Goal: Transaction & Acquisition: Obtain resource

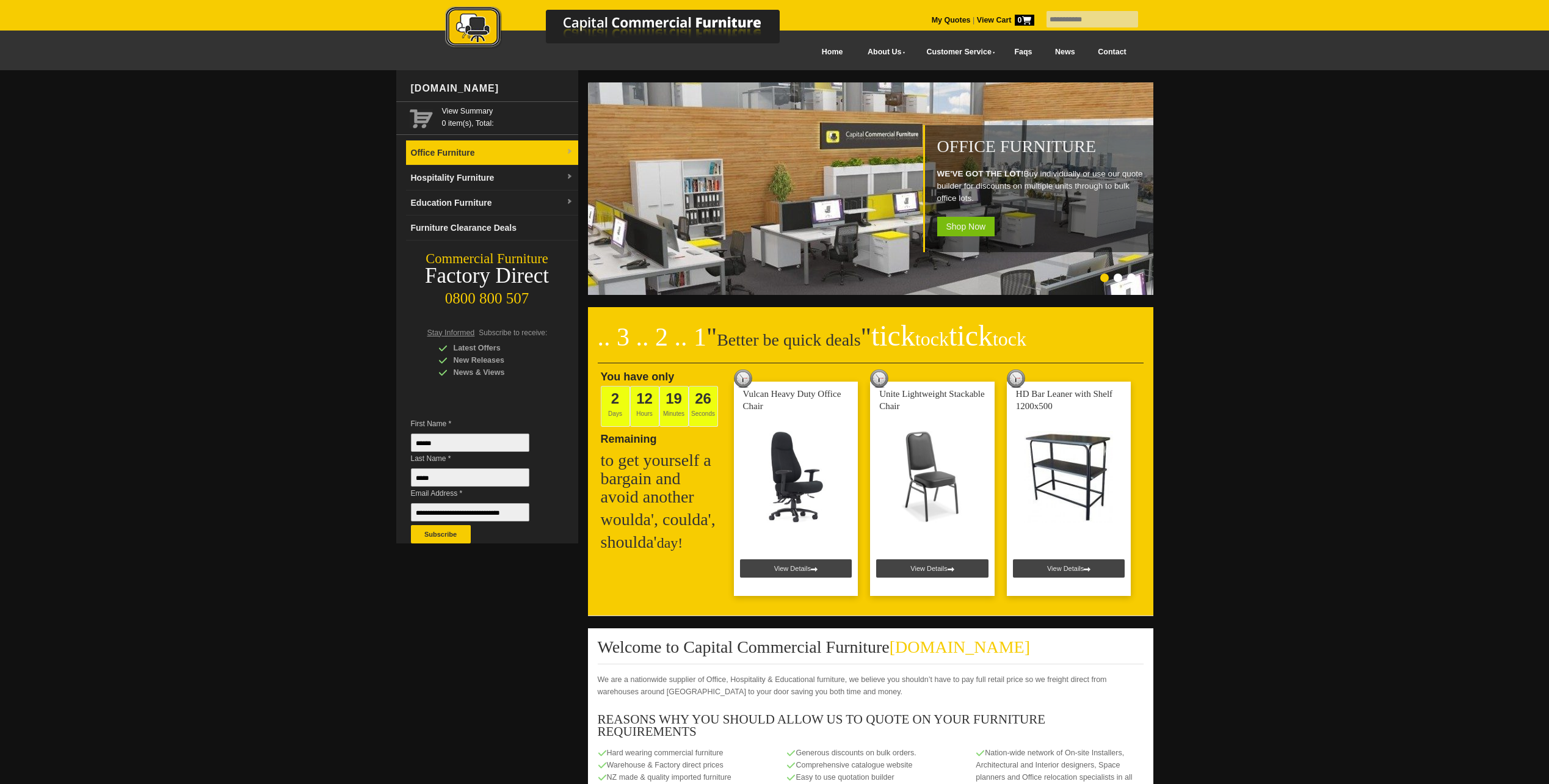
click at [568, 152] on img at bounding box center [569, 152] width 8 height 8
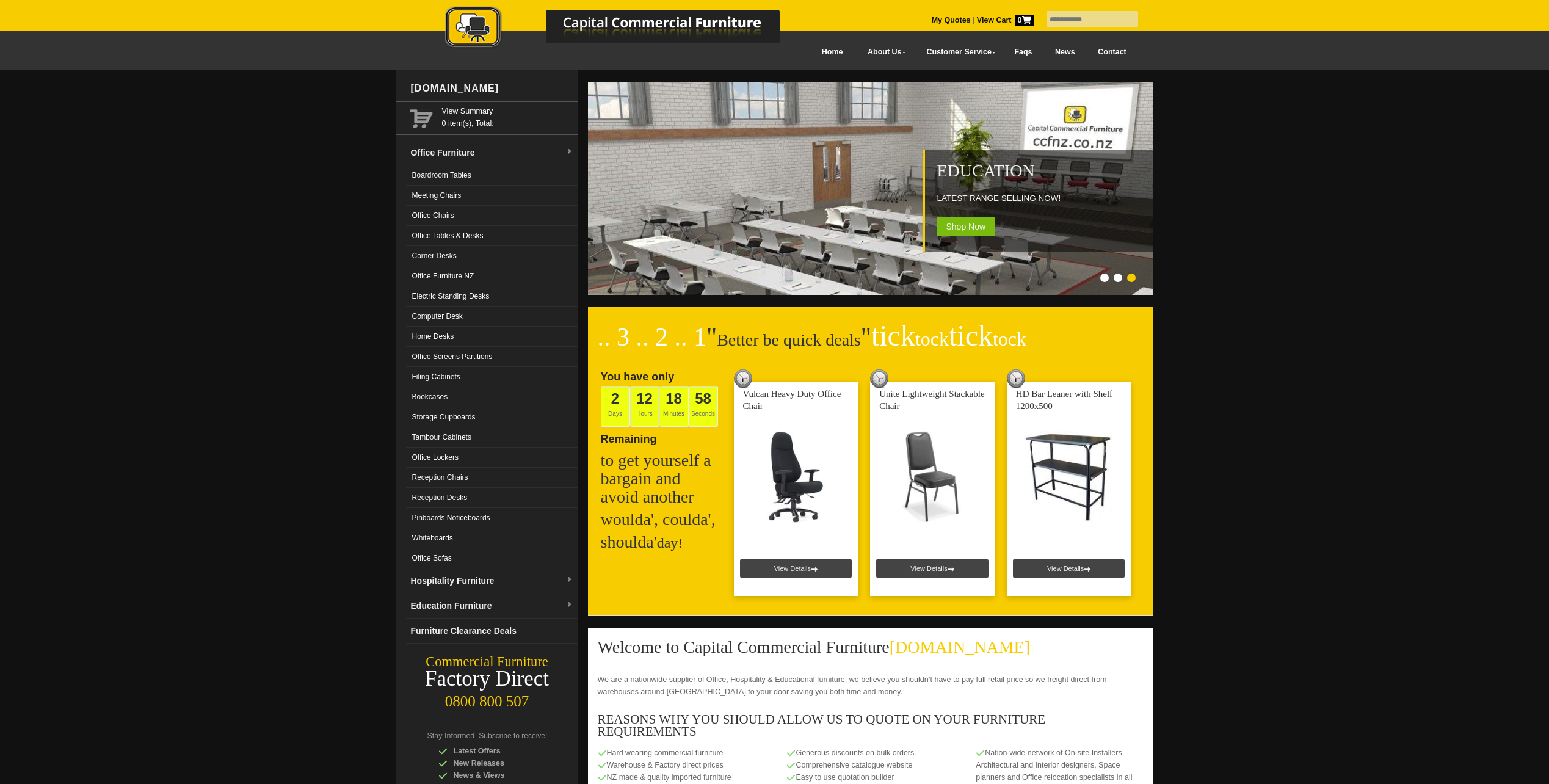
click at [1054, 19] on input "text" at bounding box center [1091, 19] width 92 height 17
type input "******"
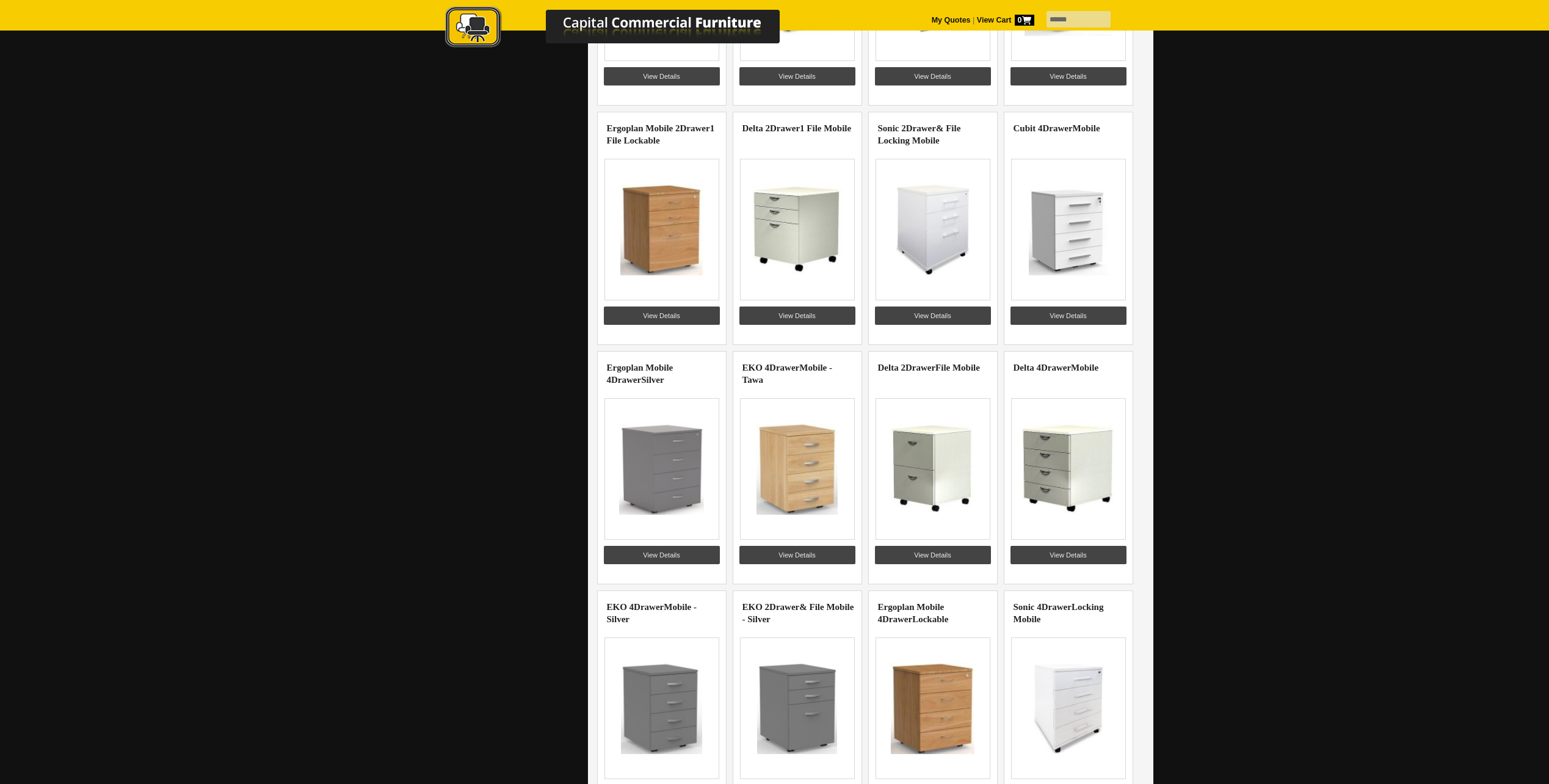
scroll to position [610, 0]
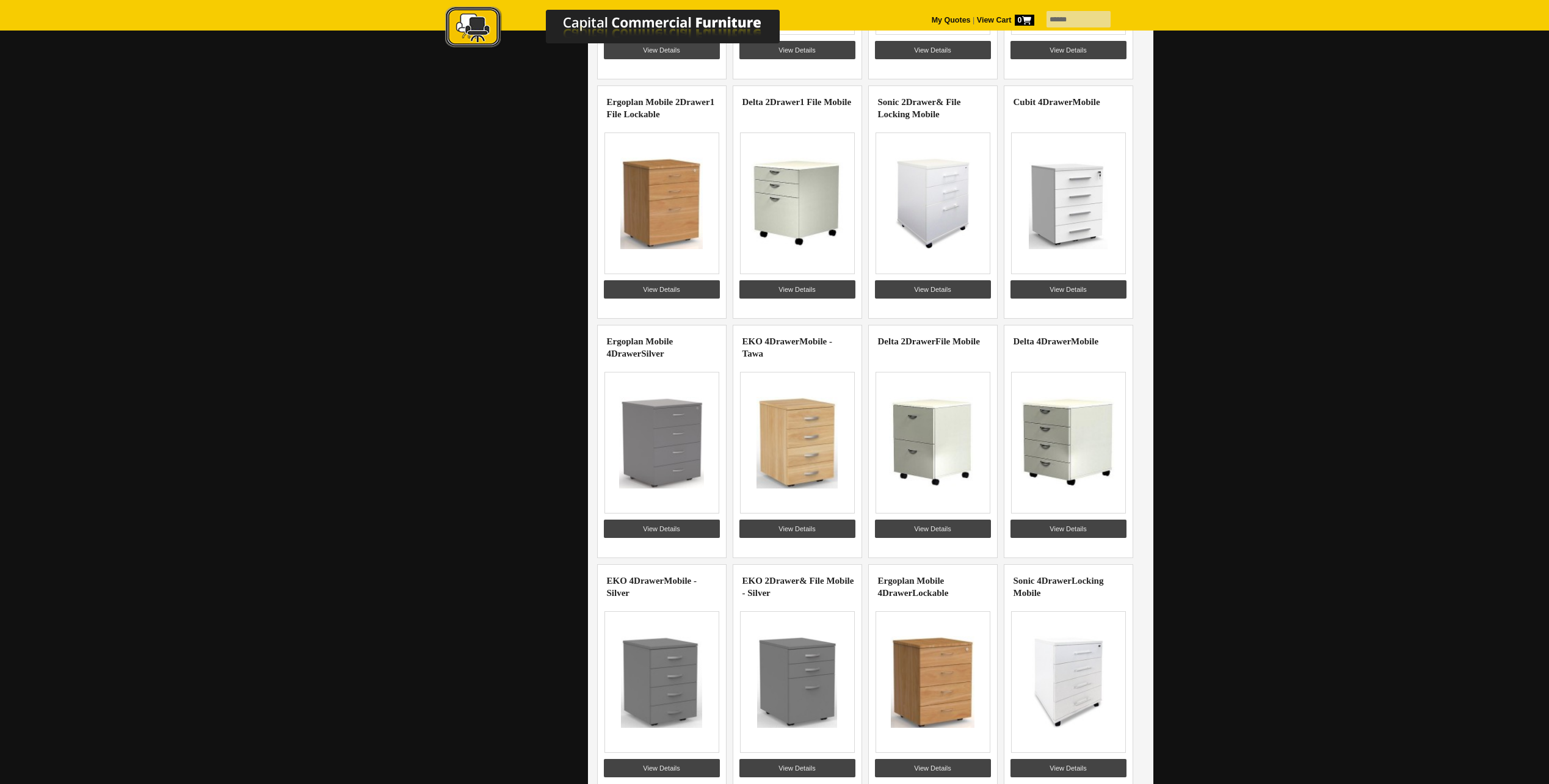
click at [675, 218] on img at bounding box center [661, 203] width 95 height 91
click at [676, 285] on link "View Details" at bounding box center [662, 290] width 116 height 18
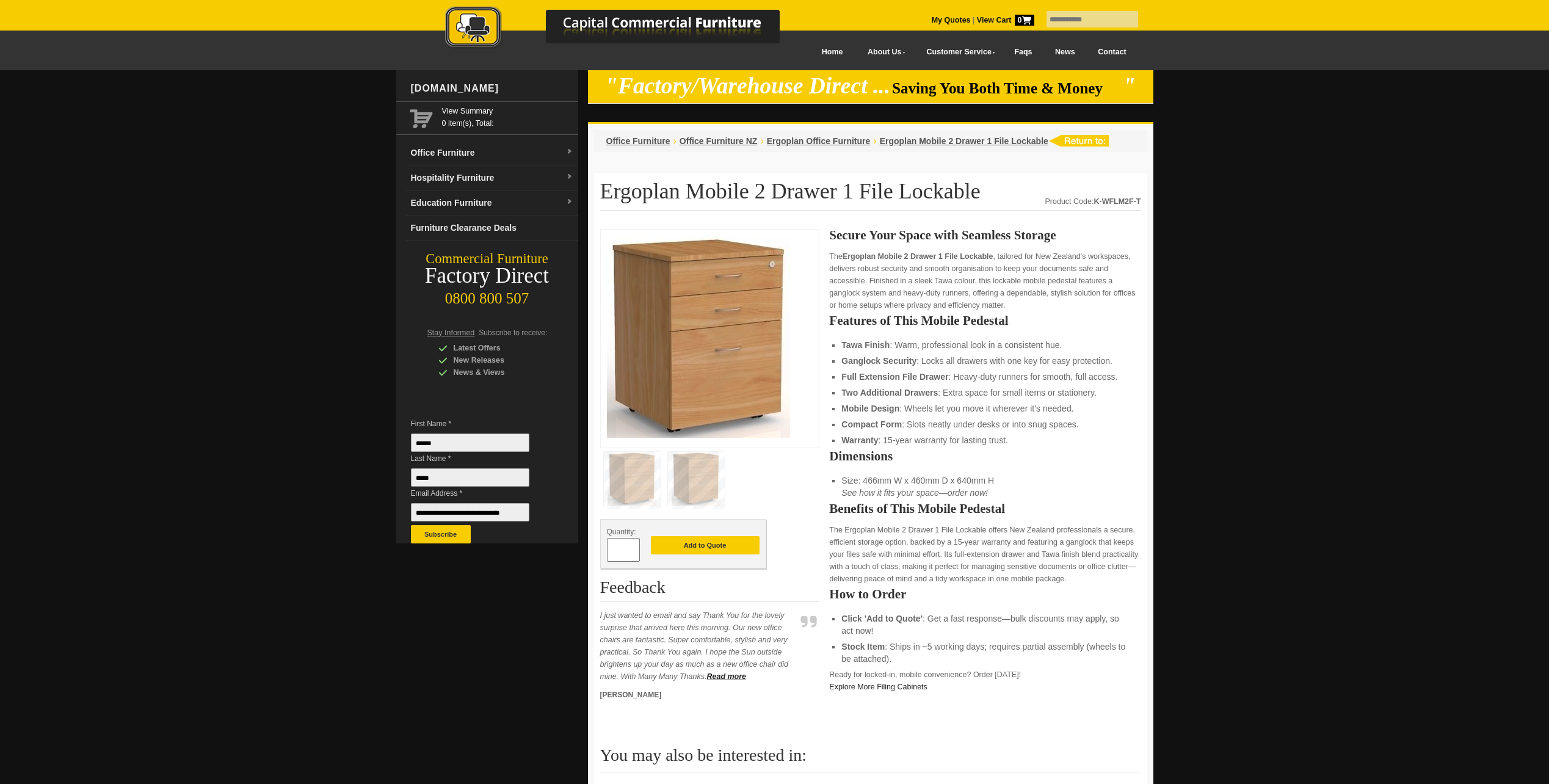
click at [697, 350] on img at bounding box center [699, 337] width 183 height 202
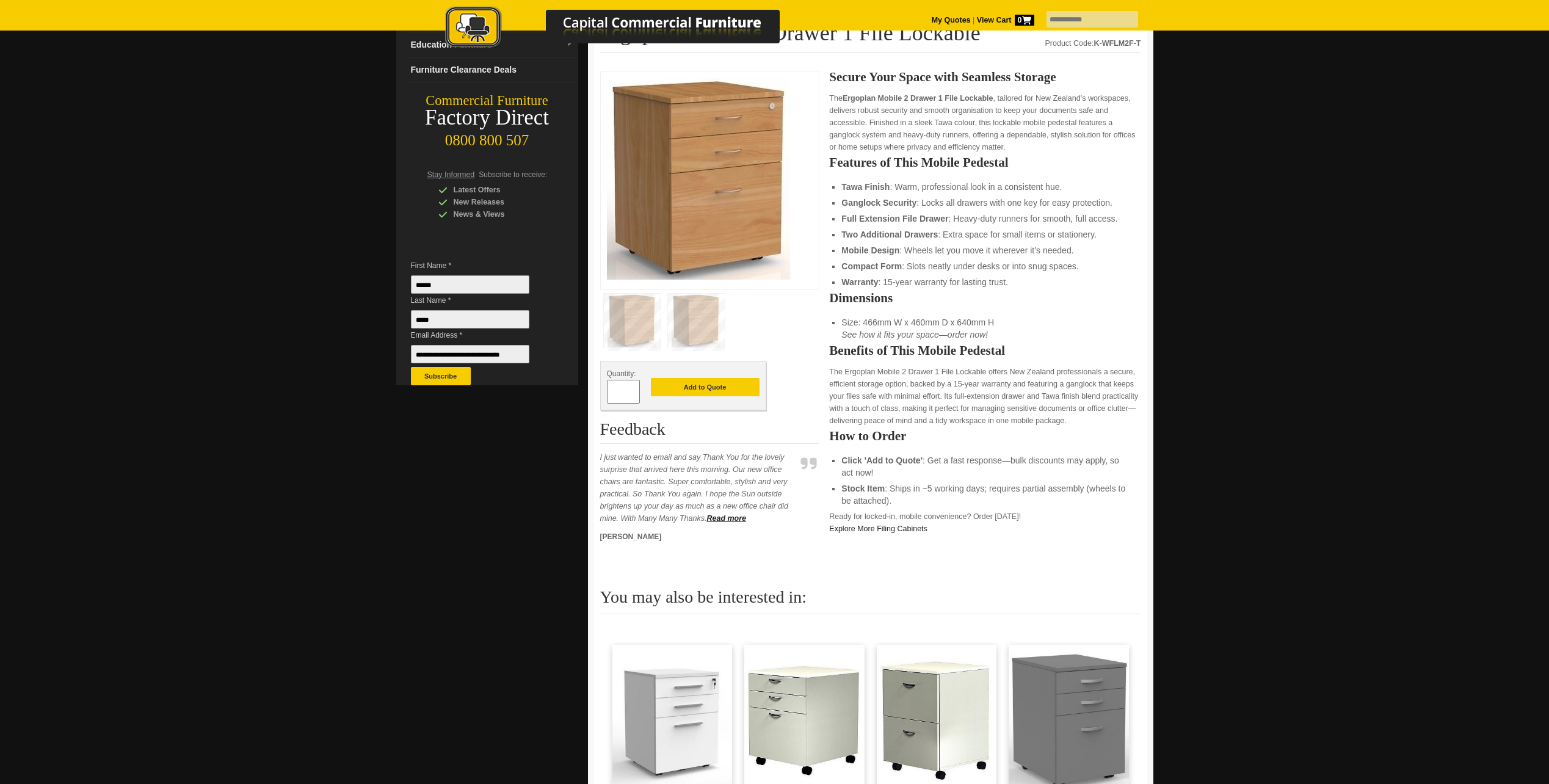
scroll to position [122, 0]
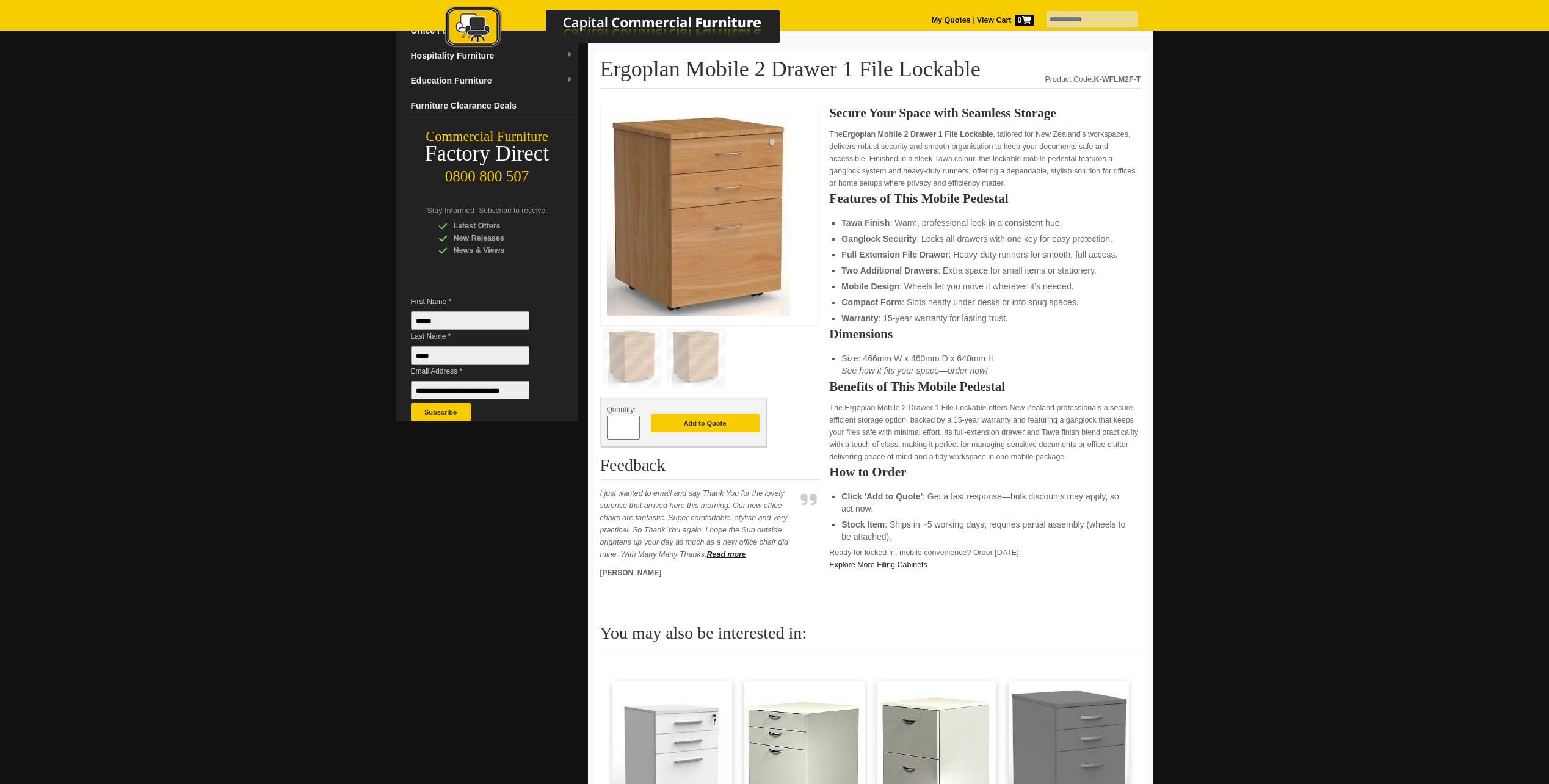
drag, startPoint x: 623, startPoint y: 427, endPoint x: 608, endPoint y: 426, distance: 15.0
click at [608, 426] on input "*" at bounding box center [623, 427] width 33 height 24
click at [635, 424] on span at bounding box center [634, 423] width 5 height 13
type input "*"
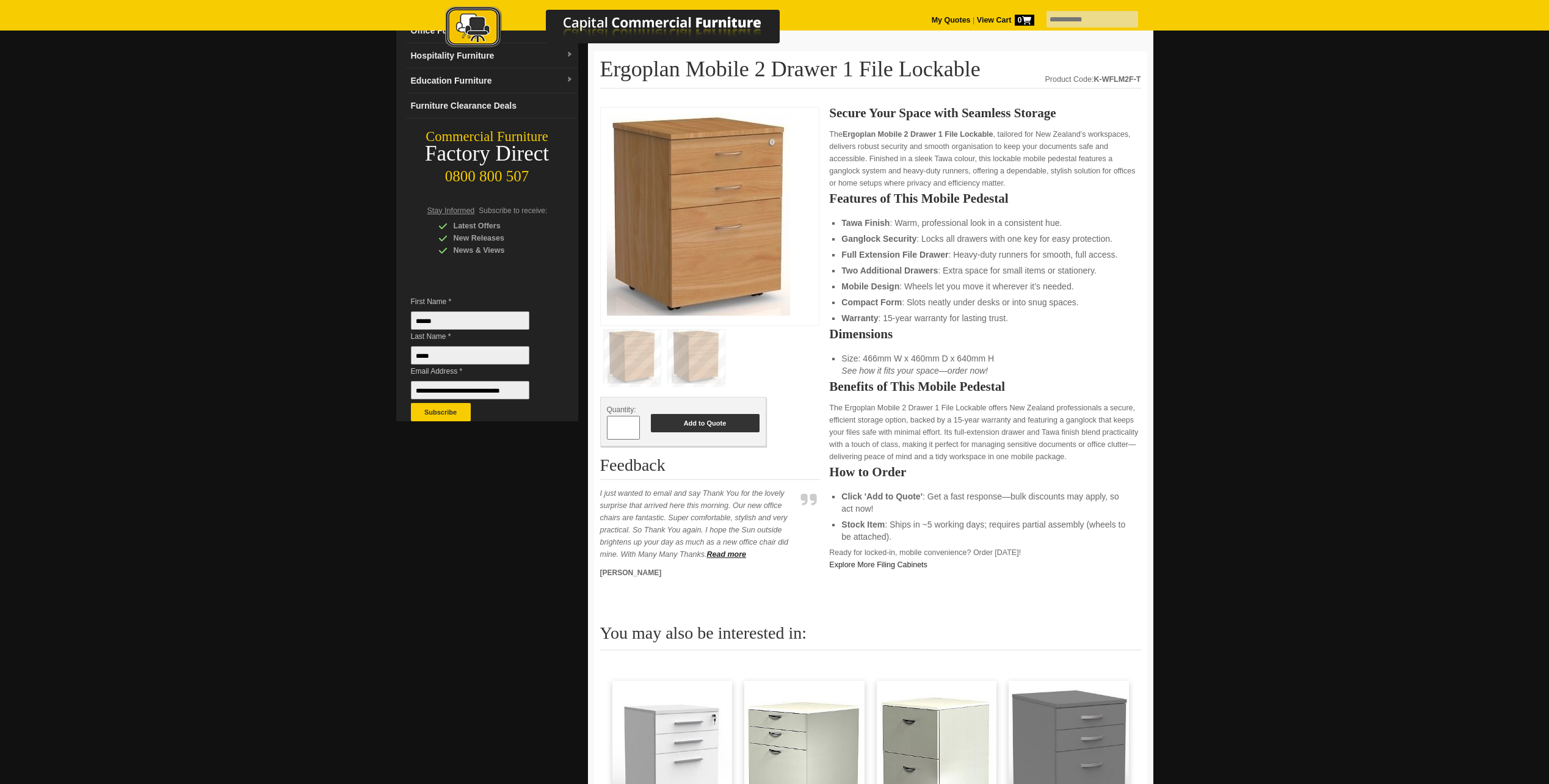
click at [699, 423] on button "Add to Quote" at bounding box center [704, 423] width 108 height 18
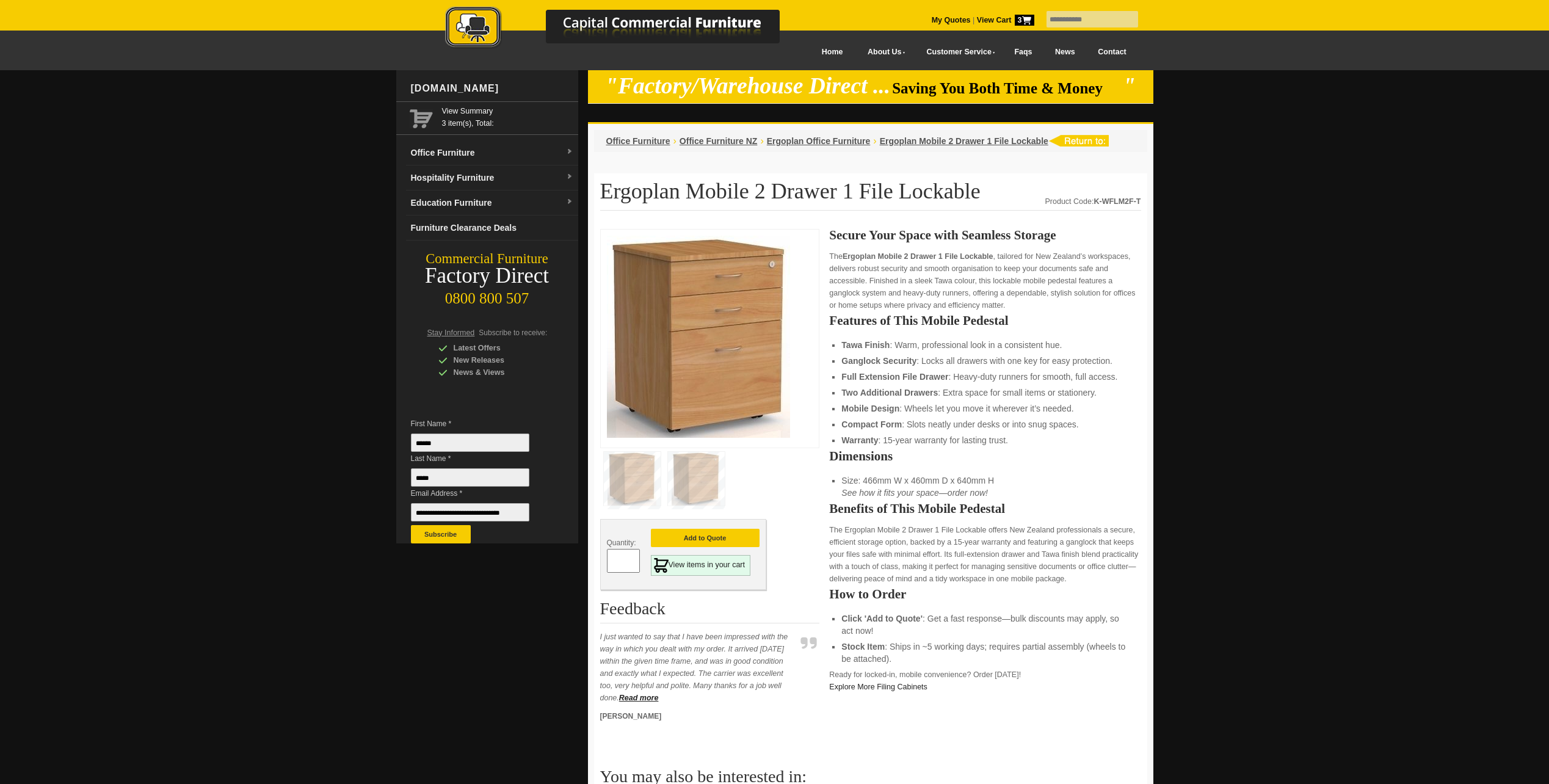
click at [1014, 19] on span "3" at bounding box center [1023, 19] width 19 height 11
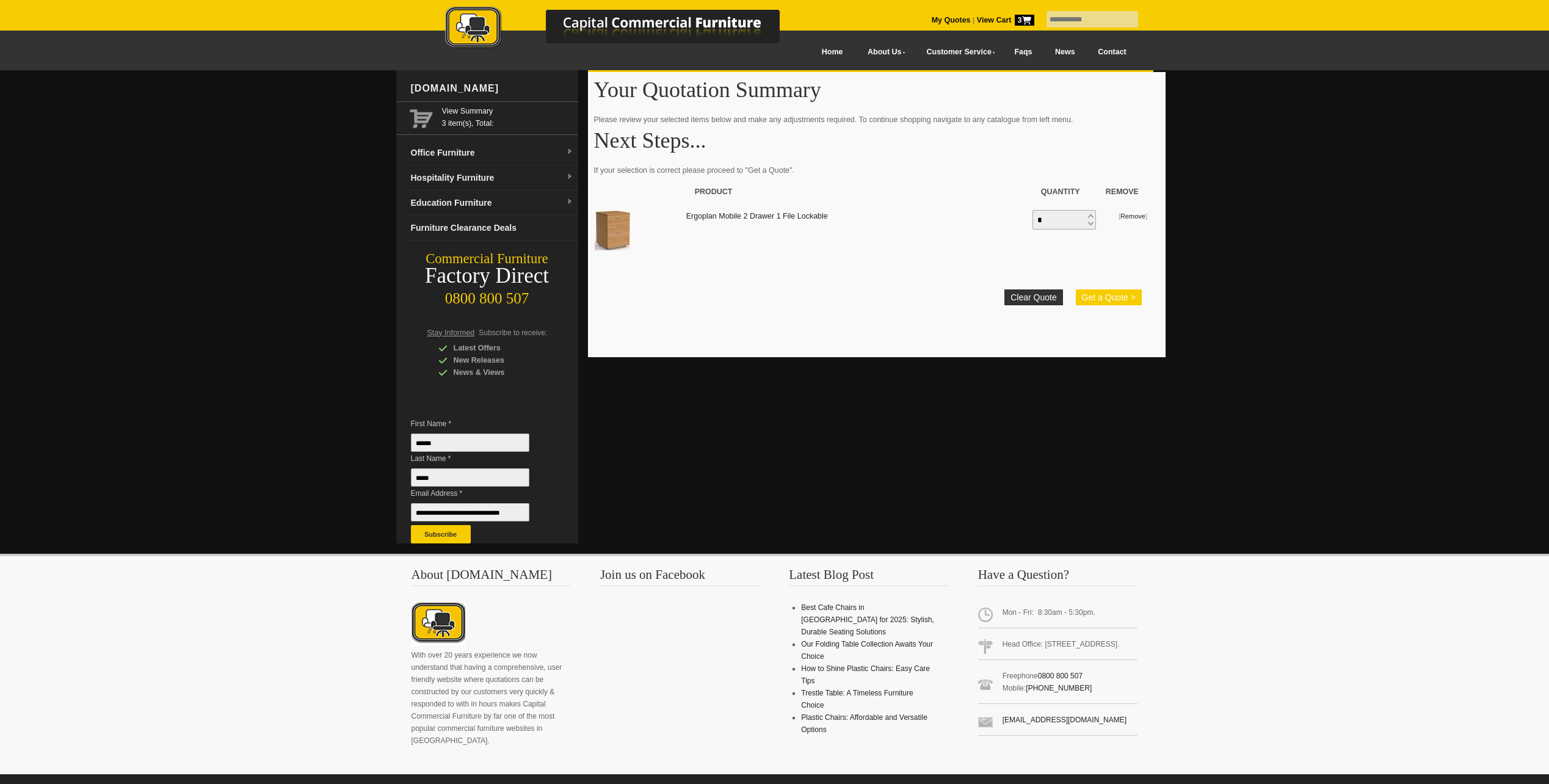
click at [1109, 292] on button "Get a Quote >" at bounding box center [1108, 297] width 66 height 16
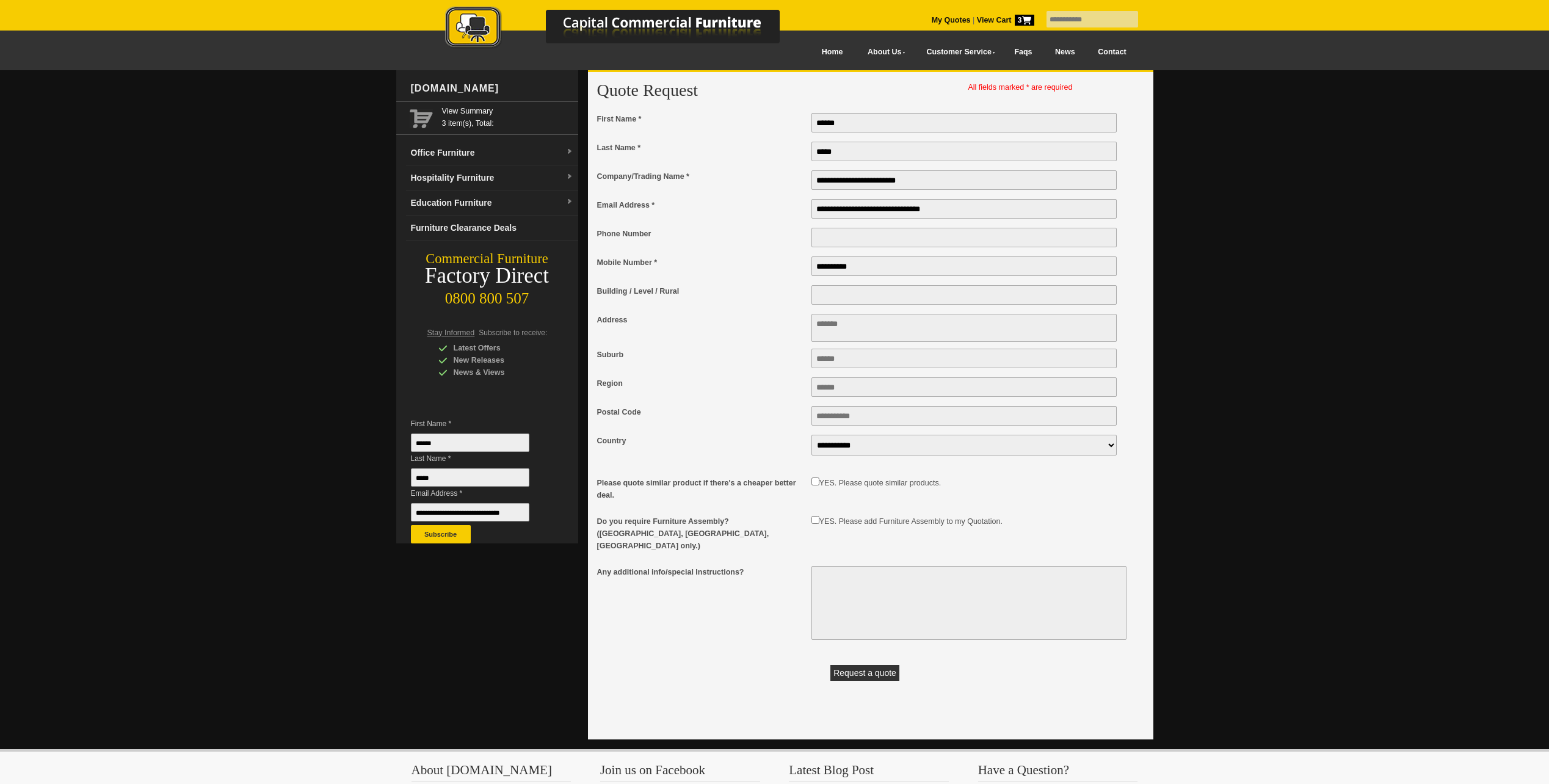
click at [882, 669] on button "Request a quote" at bounding box center [865, 672] width 69 height 16
click at [829, 327] on textarea "Address" at bounding box center [964, 327] width 306 height 28
type textarea "**********"
type input "********"
click at [856, 426] on input "Postal Code" at bounding box center [964, 416] width 306 height 19
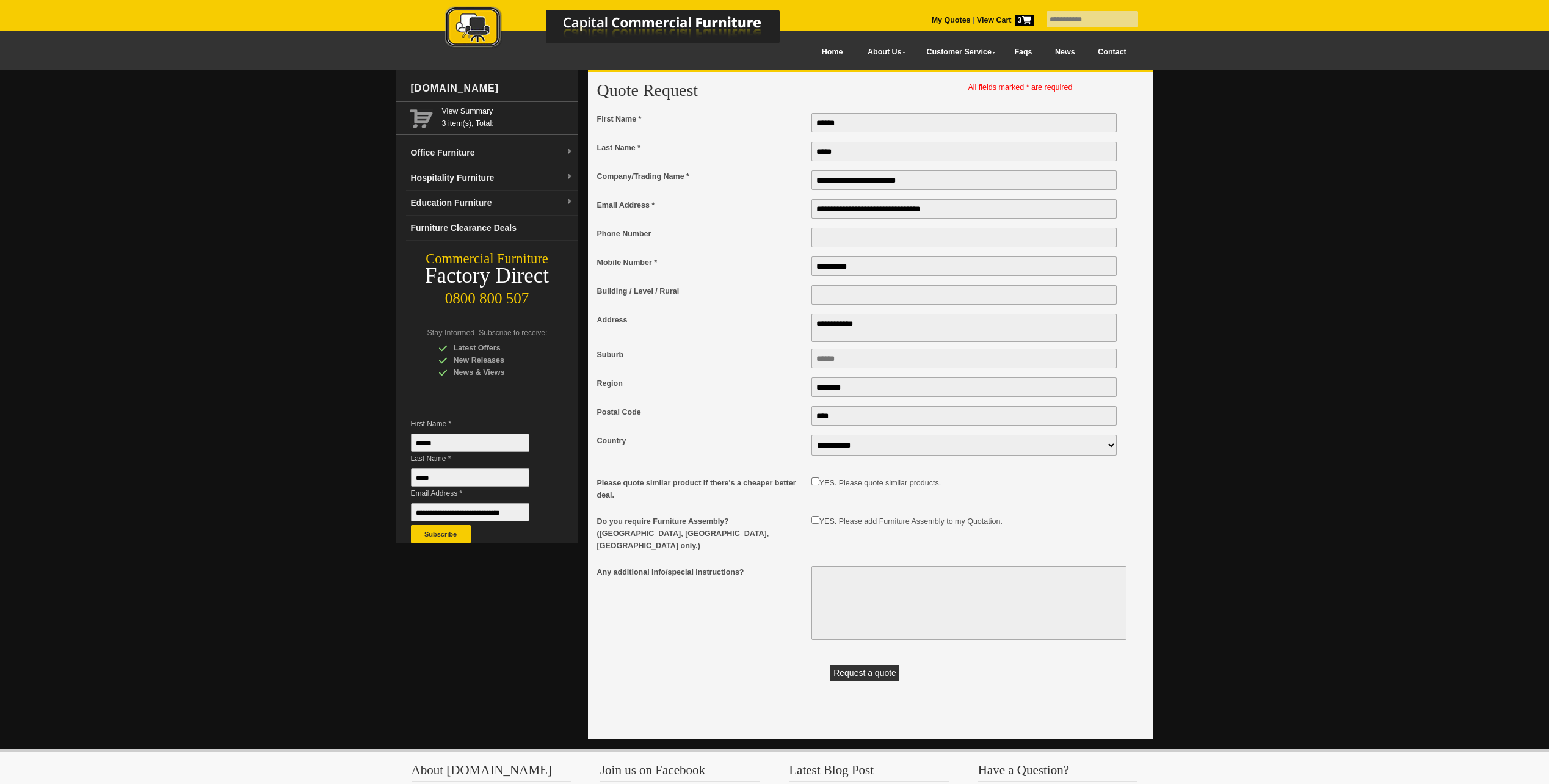
type input "****"
click at [873, 665] on button "Request a quote" at bounding box center [865, 672] width 69 height 16
